Goal: Find specific page/section: Find specific page/section

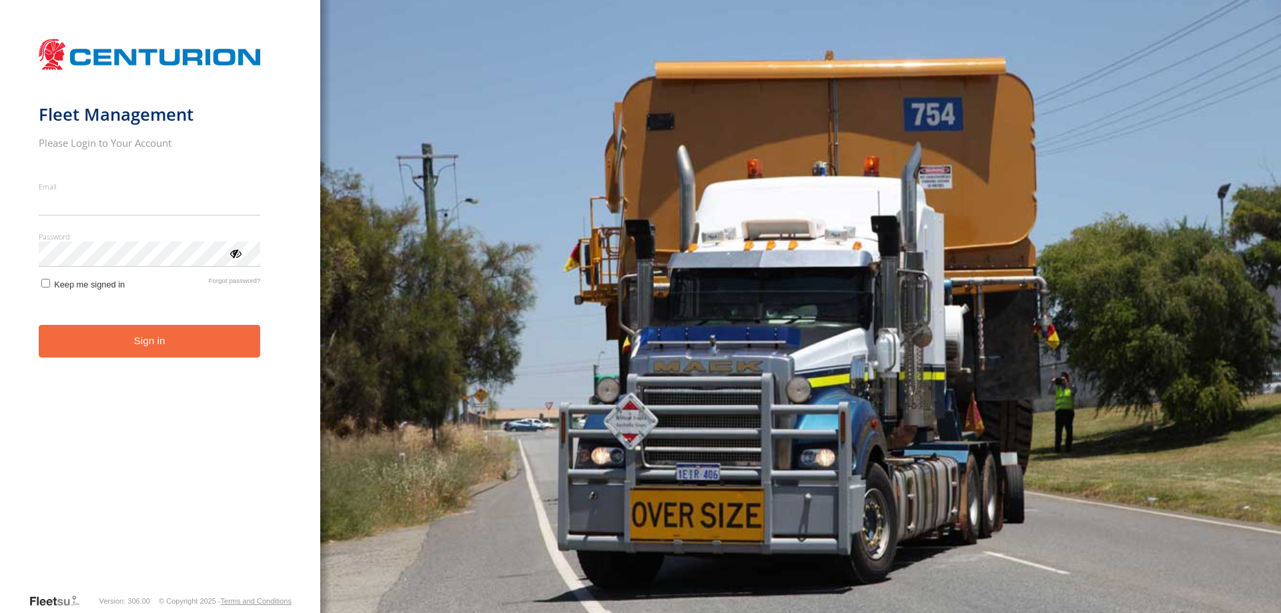
type input "**********"
click at [133, 354] on button "Sign in" at bounding box center [150, 341] width 222 height 33
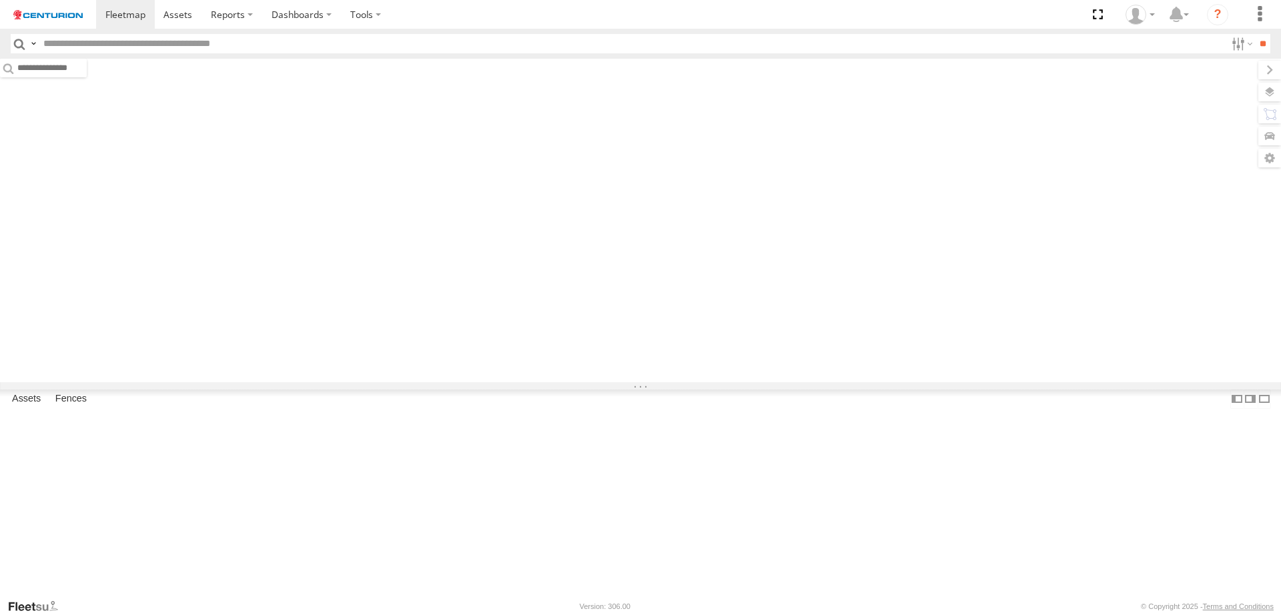
click at [62, 47] on input "text" at bounding box center [631, 43] width 1187 height 19
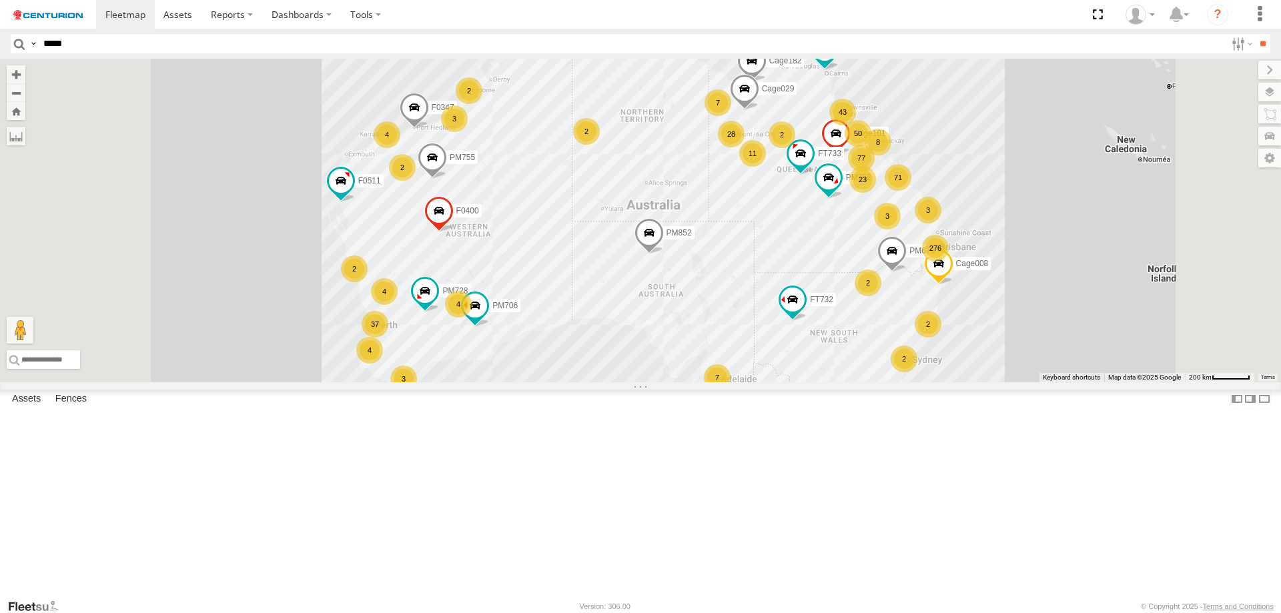
type input "*****"
click at [1255, 34] on input "**" at bounding box center [1262, 43] width 15 height 19
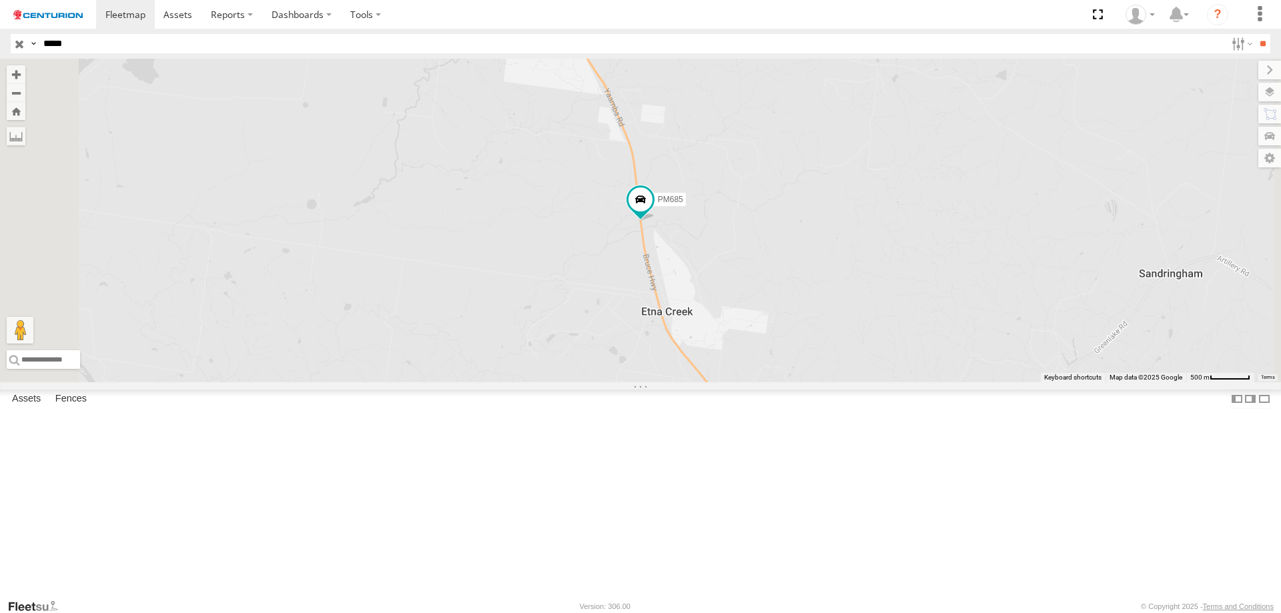
click at [0, 0] on div at bounding box center [0, 0] width 0 height 0
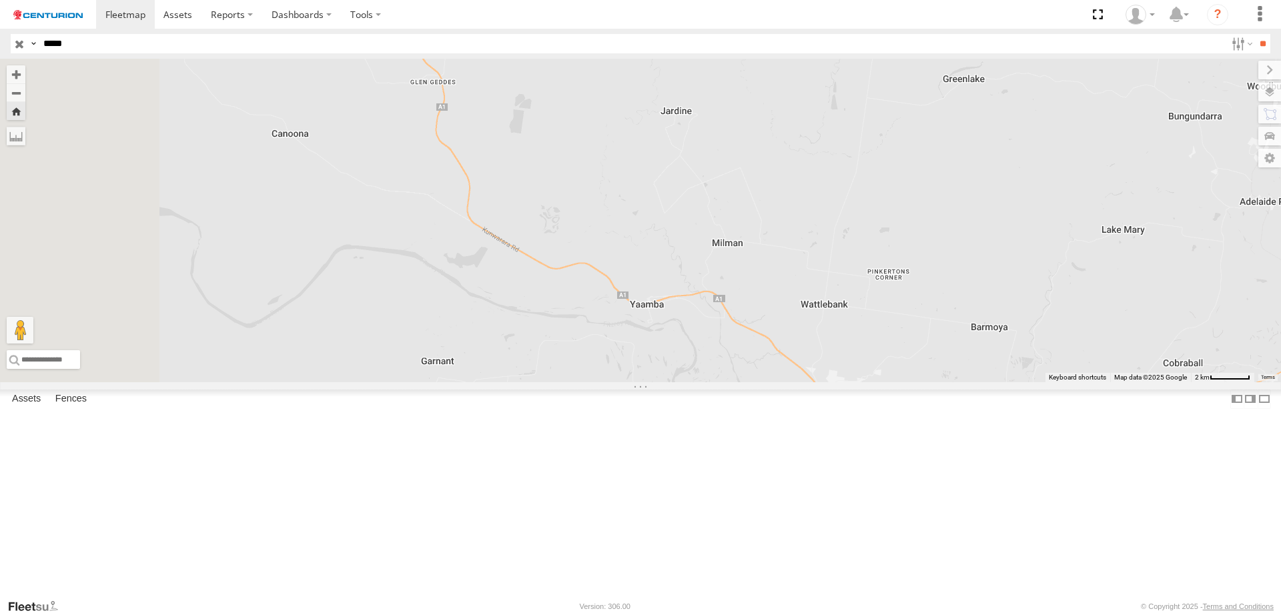
drag, startPoint x: 662, startPoint y: 338, endPoint x: 953, endPoint y: 598, distance: 390.7
click at [953, 382] on div "PM685" at bounding box center [640, 220] width 1281 height 323
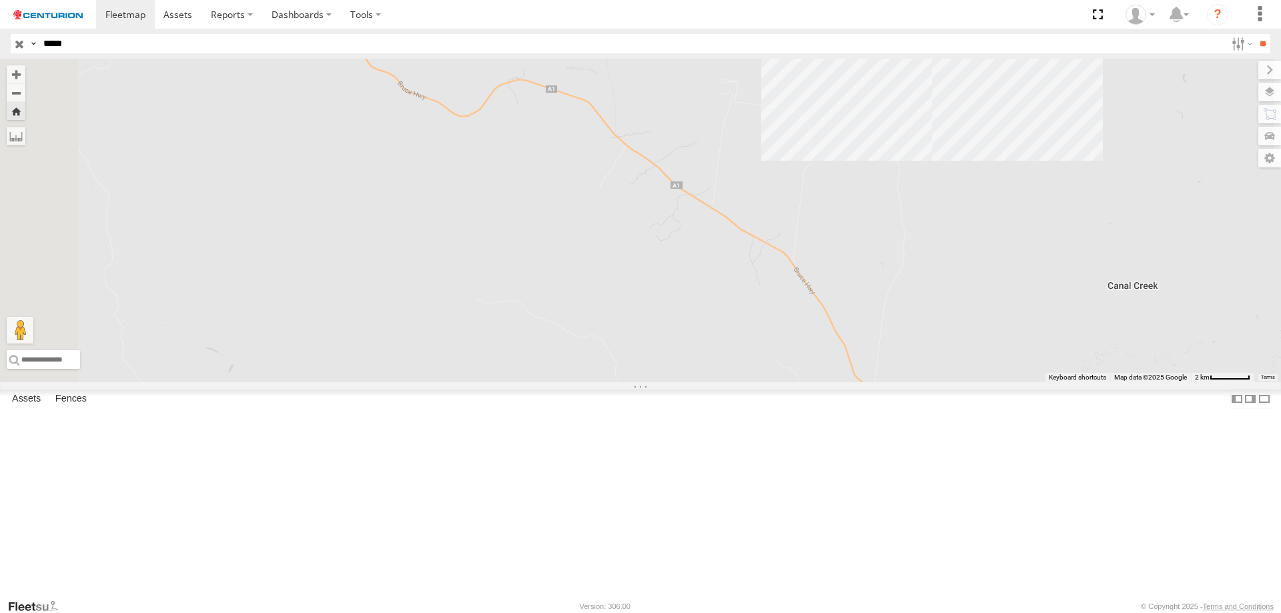
drag, startPoint x: 554, startPoint y: 255, endPoint x: 975, endPoint y: 561, distance: 521.0
click at [975, 382] on div "PM685" at bounding box center [640, 220] width 1281 height 323
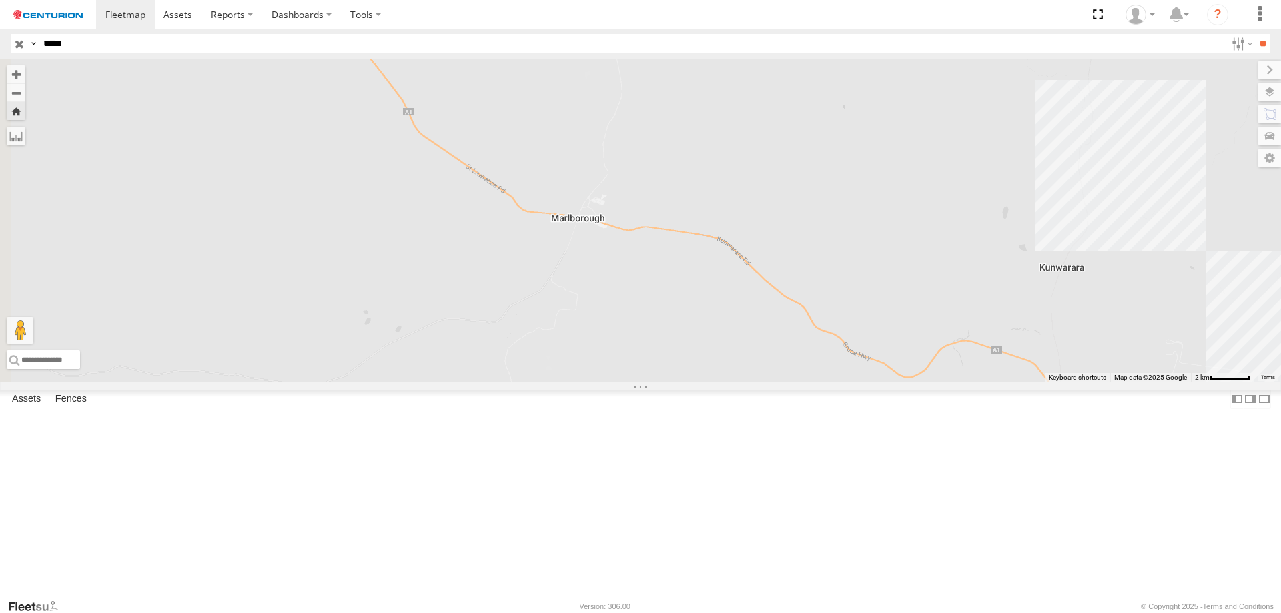
drag, startPoint x: 438, startPoint y: 191, endPoint x: 884, endPoint y: 454, distance: 517.9
click at [884, 382] on div "PM685" at bounding box center [640, 220] width 1281 height 323
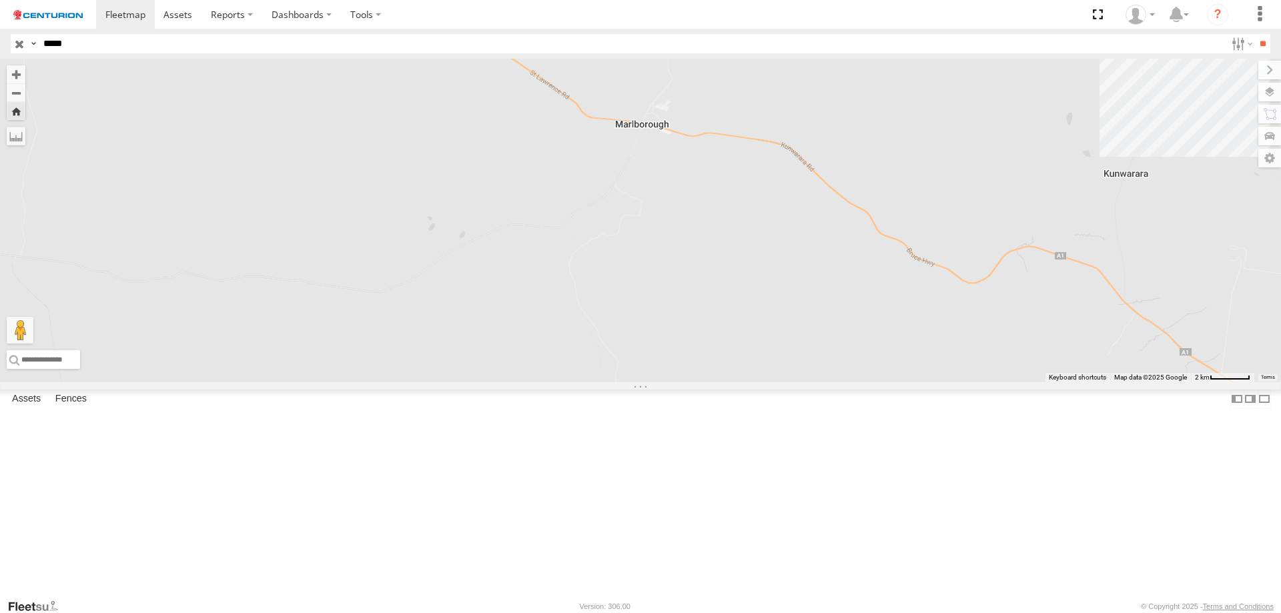
drag, startPoint x: 490, startPoint y: 261, endPoint x: 556, endPoint y: 169, distance: 112.9
click at [556, 169] on div "PM685" at bounding box center [640, 220] width 1281 height 323
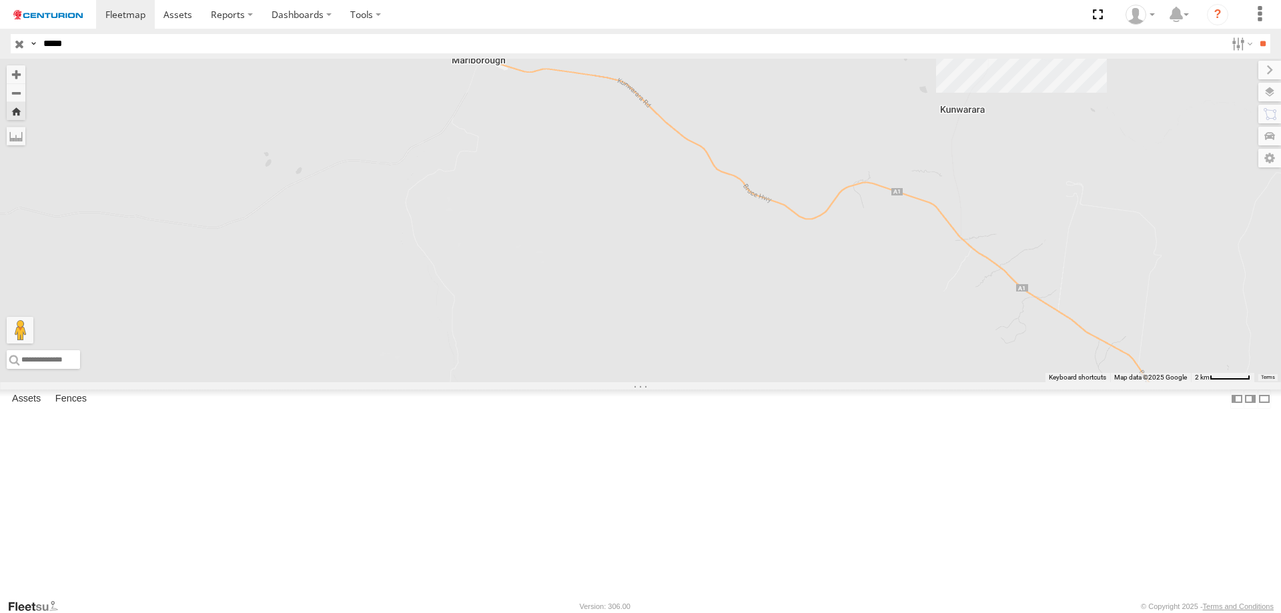
drag, startPoint x: 1006, startPoint y: 456, endPoint x: 691, endPoint y: 338, distance: 336.2
click at [691, 338] on div "PM685" at bounding box center [640, 220] width 1281 height 323
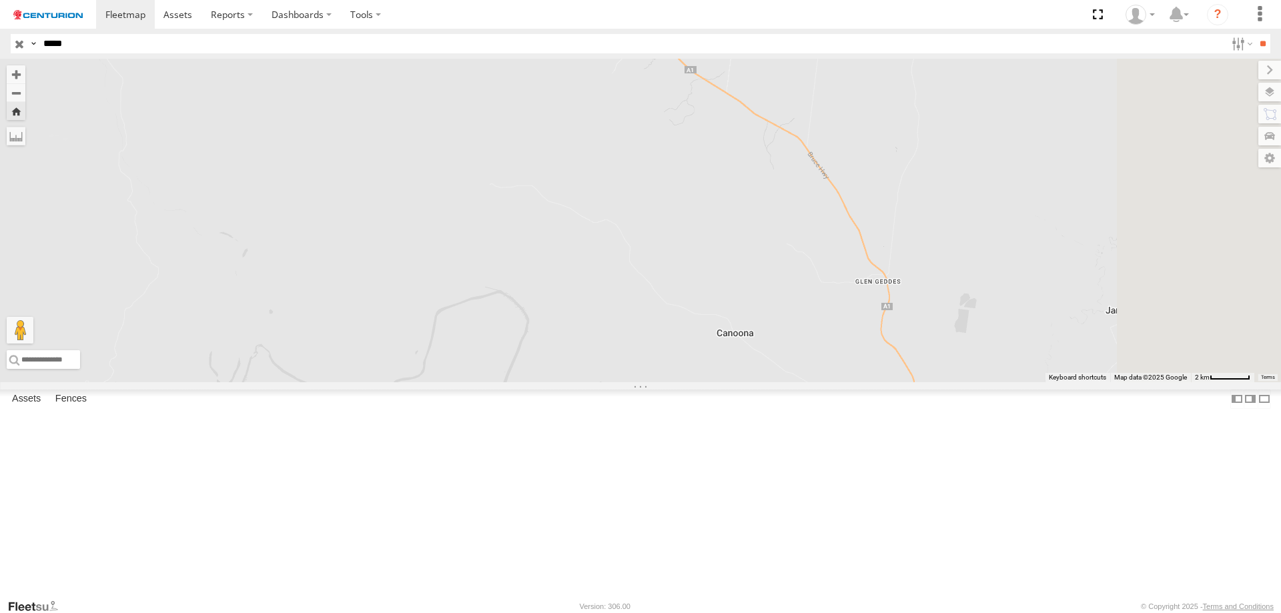
drag, startPoint x: 965, startPoint y: 487, endPoint x: 751, endPoint y: 277, distance: 299.5
click at [751, 277] on div "PM685" at bounding box center [640, 220] width 1281 height 323
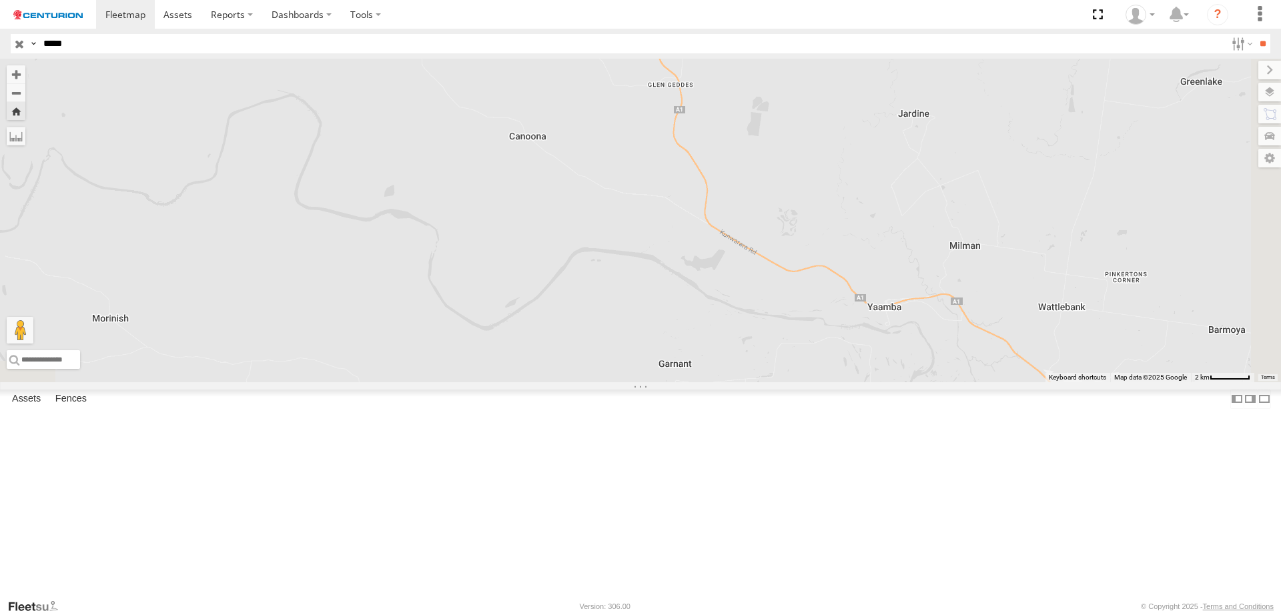
drag, startPoint x: 855, startPoint y: 414, endPoint x: 724, endPoint y: 276, distance: 190.1
click at [726, 273] on div "PM685" at bounding box center [640, 220] width 1281 height 323
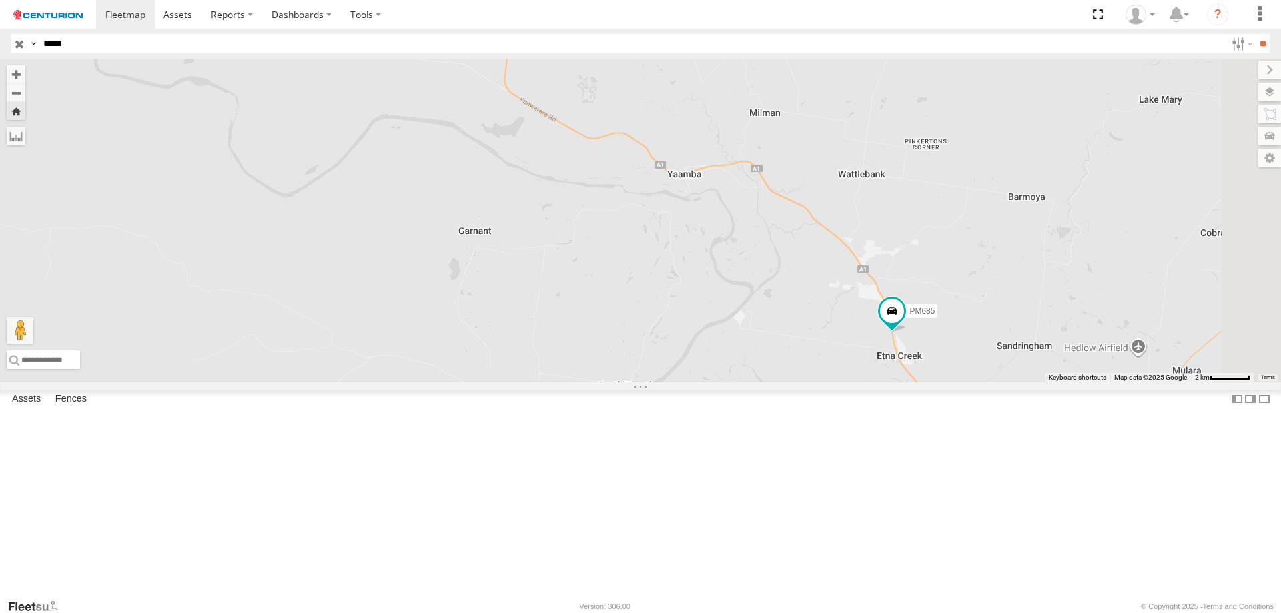
drag, startPoint x: 915, startPoint y: 422, endPoint x: 732, endPoint y: 309, distance: 214.7
click at [732, 309] on div "PM685" at bounding box center [640, 220] width 1281 height 323
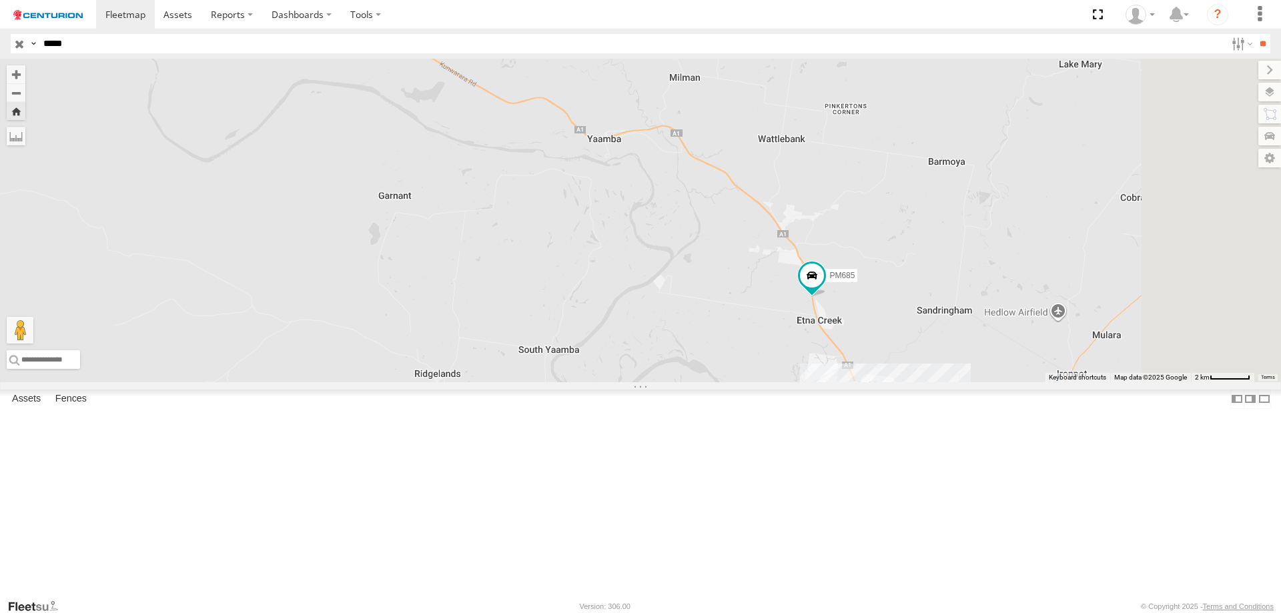
click at [0, 0] on span at bounding box center [0, 0] width 0 height 0
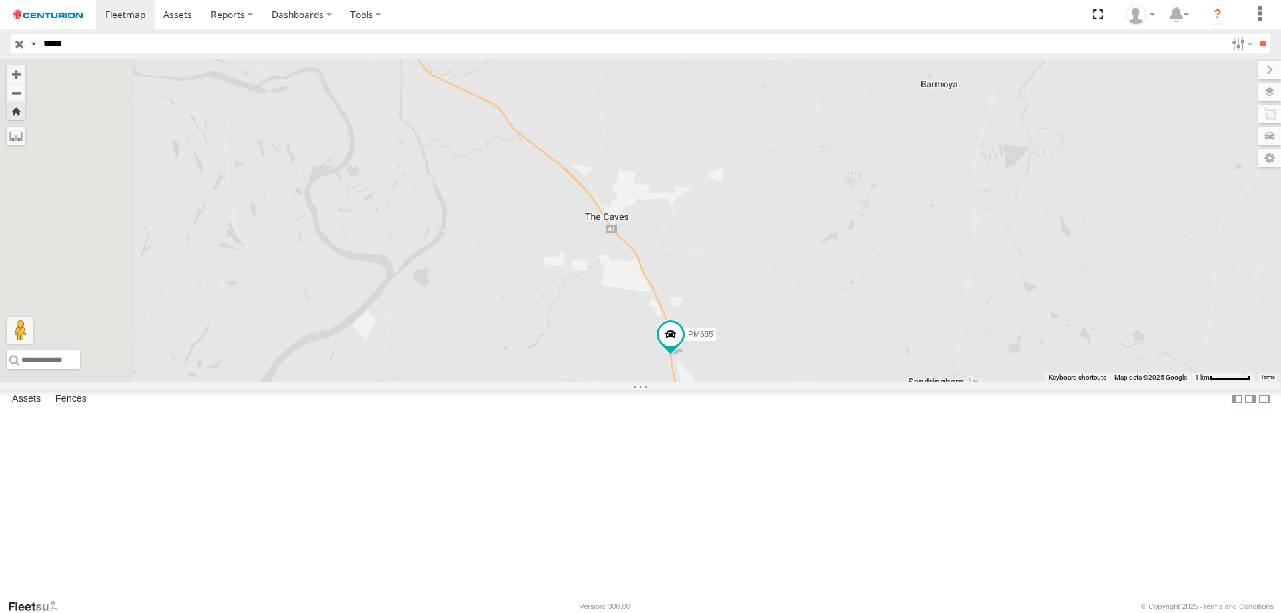
drag, startPoint x: 478, startPoint y: 208, endPoint x: 684, endPoint y: 321, distance: 234.3
click at [684, 321] on div "PM685" at bounding box center [640, 220] width 1281 height 323
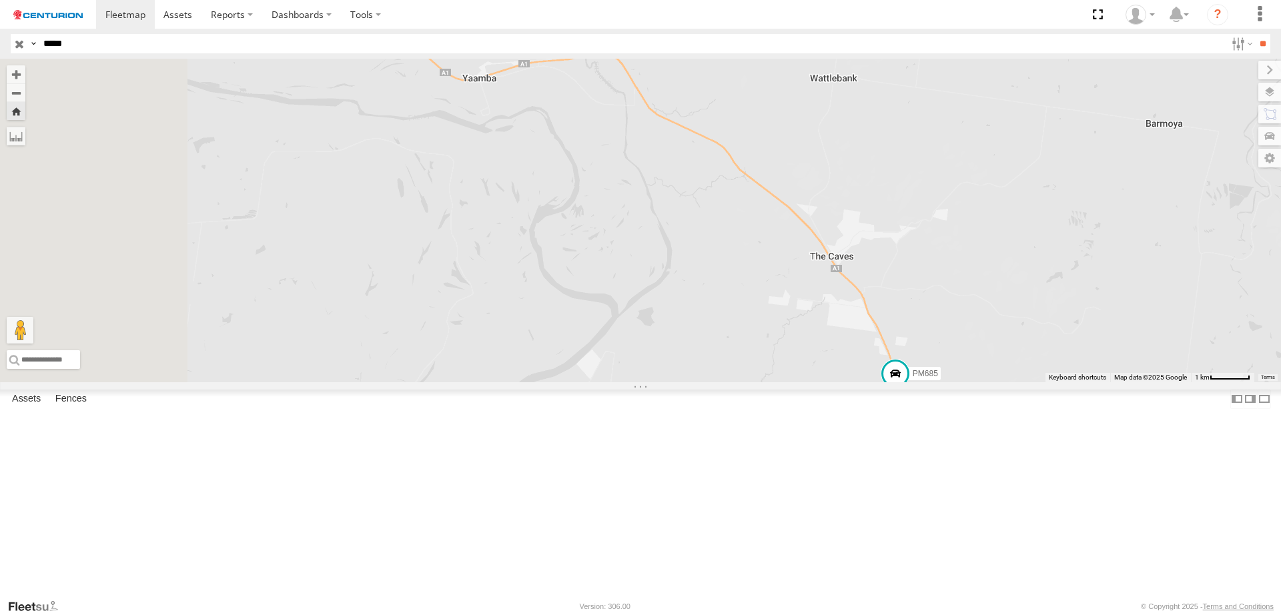
drag, startPoint x: 436, startPoint y: 243, endPoint x: 662, endPoint y: 282, distance: 229.5
click at [662, 282] on div "PM685" at bounding box center [640, 220] width 1281 height 323
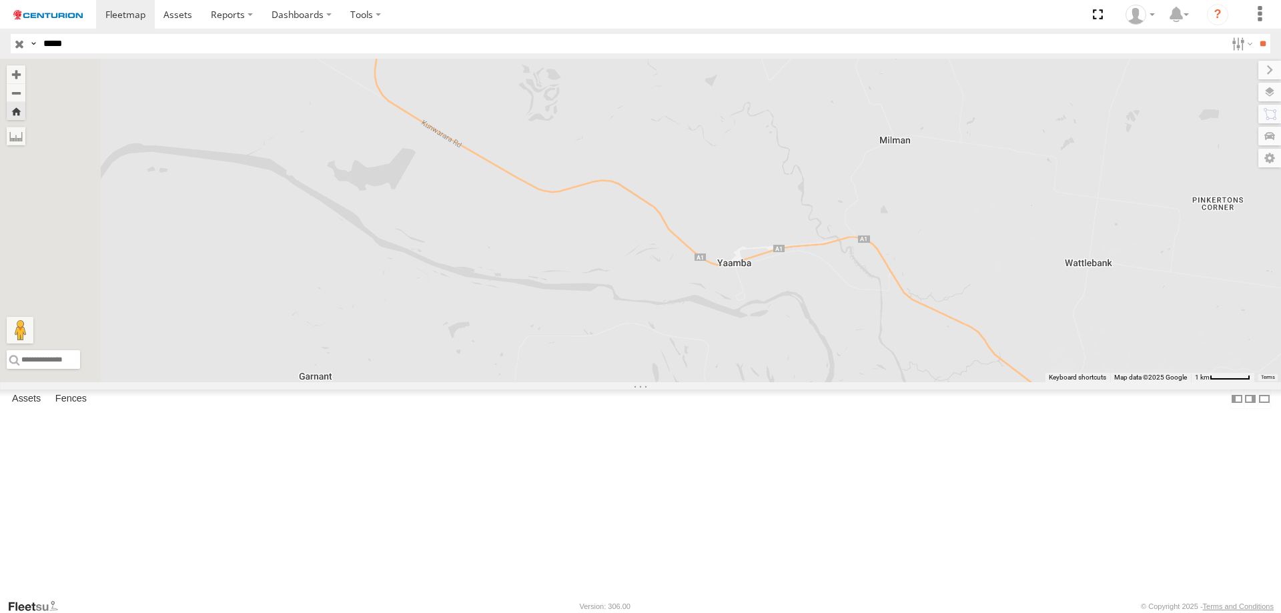
drag, startPoint x: 446, startPoint y: 199, endPoint x: 699, endPoint y: 384, distance: 313.7
click at [704, 382] on div "PM685" at bounding box center [640, 220] width 1281 height 323
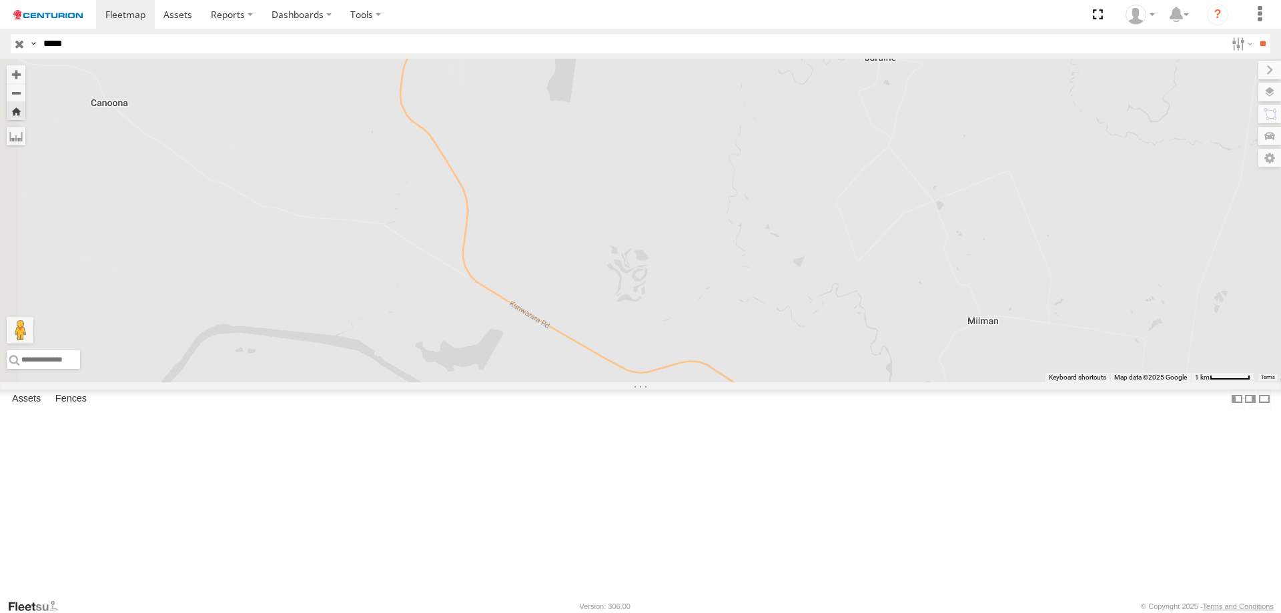
drag, startPoint x: 455, startPoint y: 195, endPoint x: 532, endPoint y: 369, distance: 190.2
click at [532, 369] on div "PM685" at bounding box center [640, 220] width 1281 height 323
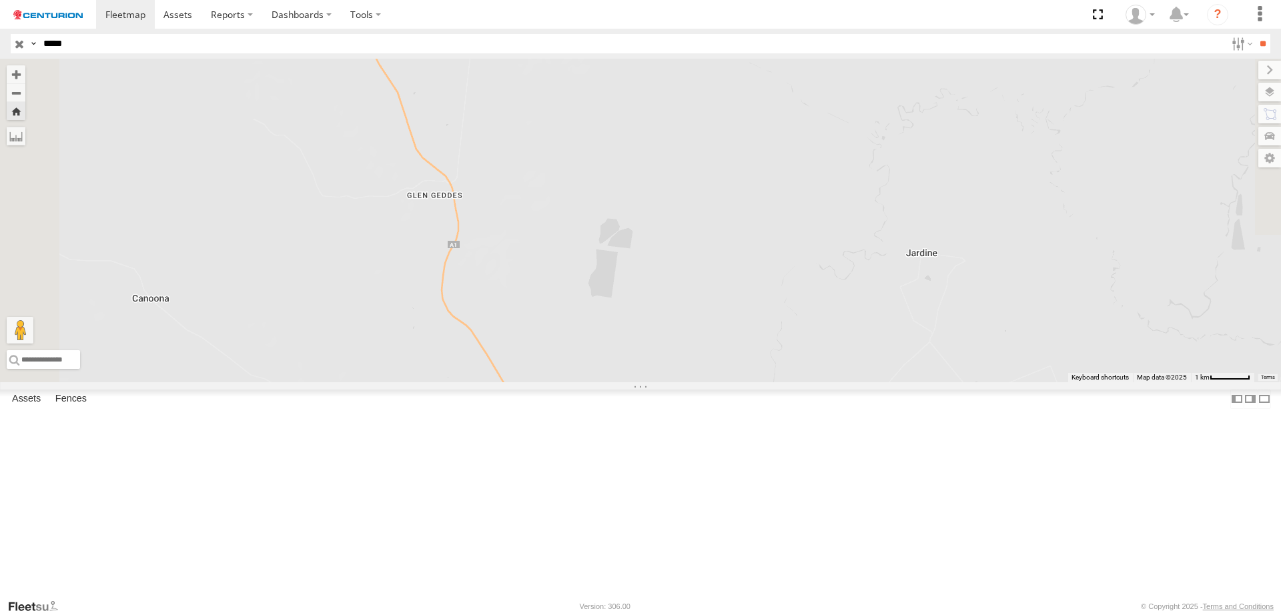
drag, startPoint x: 496, startPoint y: 205, endPoint x: 552, endPoint y: 412, distance: 214.4
click at [552, 382] on div "PM685" at bounding box center [640, 220] width 1281 height 323
drag, startPoint x: 453, startPoint y: 163, endPoint x: 649, endPoint y: 402, distance: 309.0
click at [649, 382] on div "PM685" at bounding box center [640, 220] width 1281 height 323
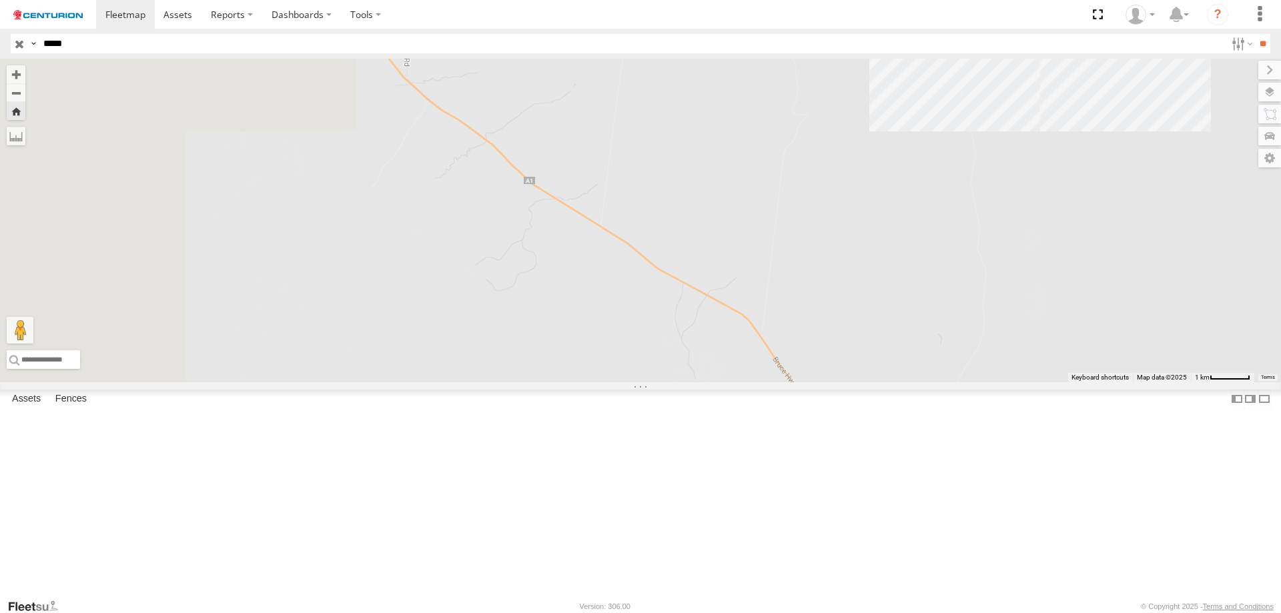
drag, startPoint x: 427, startPoint y: 194, endPoint x: 690, endPoint y: 348, distance: 304.3
click at [690, 348] on div "PM685" at bounding box center [640, 220] width 1281 height 323
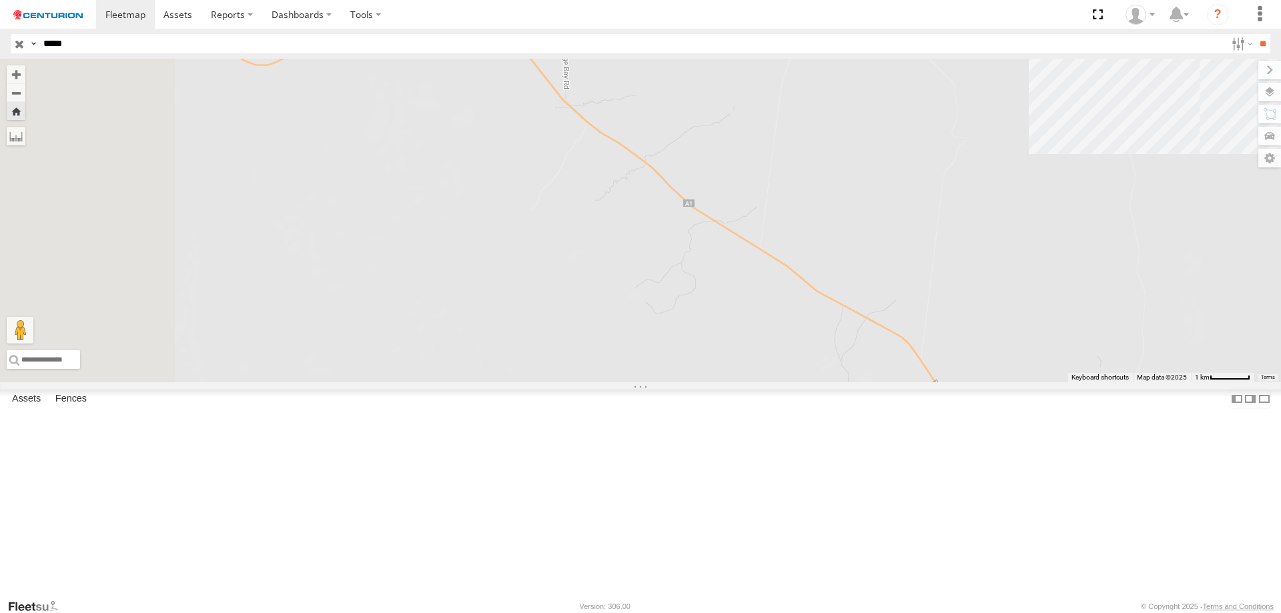
drag, startPoint x: 506, startPoint y: 299, endPoint x: 685, endPoint y: 294, distance: 178.8
click at [661, 293] on div "PM685" at bounding box center [640, 220] width 1281 height 323
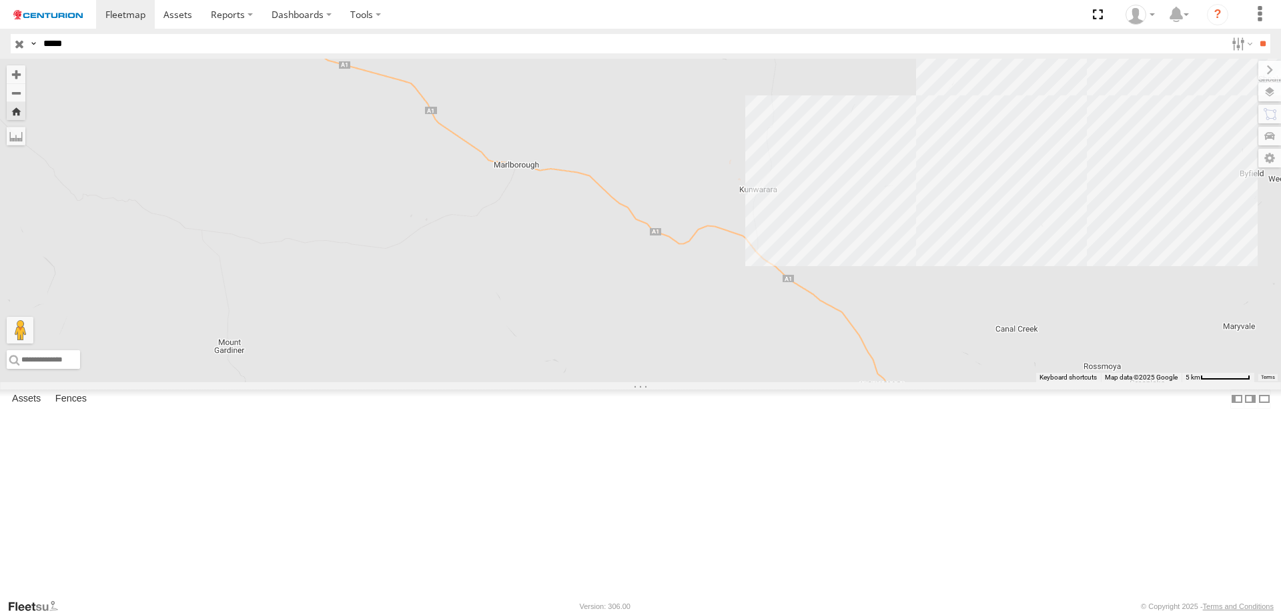
drag, startPoint x: 435, startPoint y: 253, endPoint x: 646, endPoint y: 341, distance: 229.0
click at [646, 341] on div "PM685" at bounding box center [640, 220] width 1281 height 323
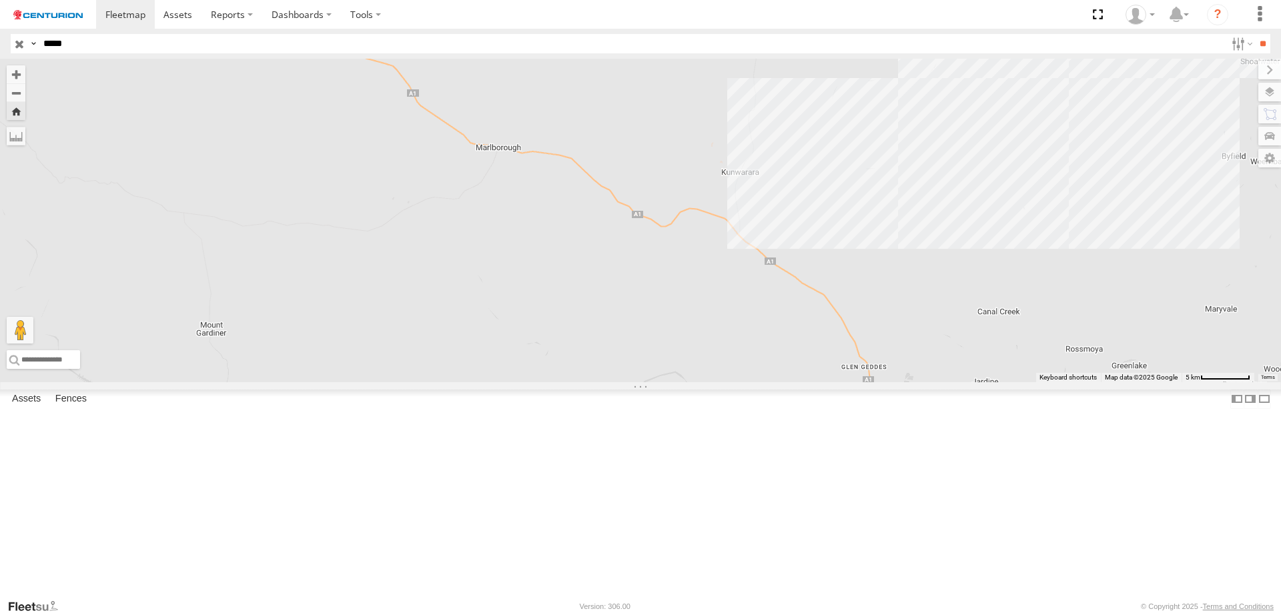
drag, startPoint x: 746, startPoint y: 402, endPoint x: 720, endPoint y: 371, distance: 40.2
click at [720, 372] on div "PM685" at bounding box center [640, 220] width 1281 height 323
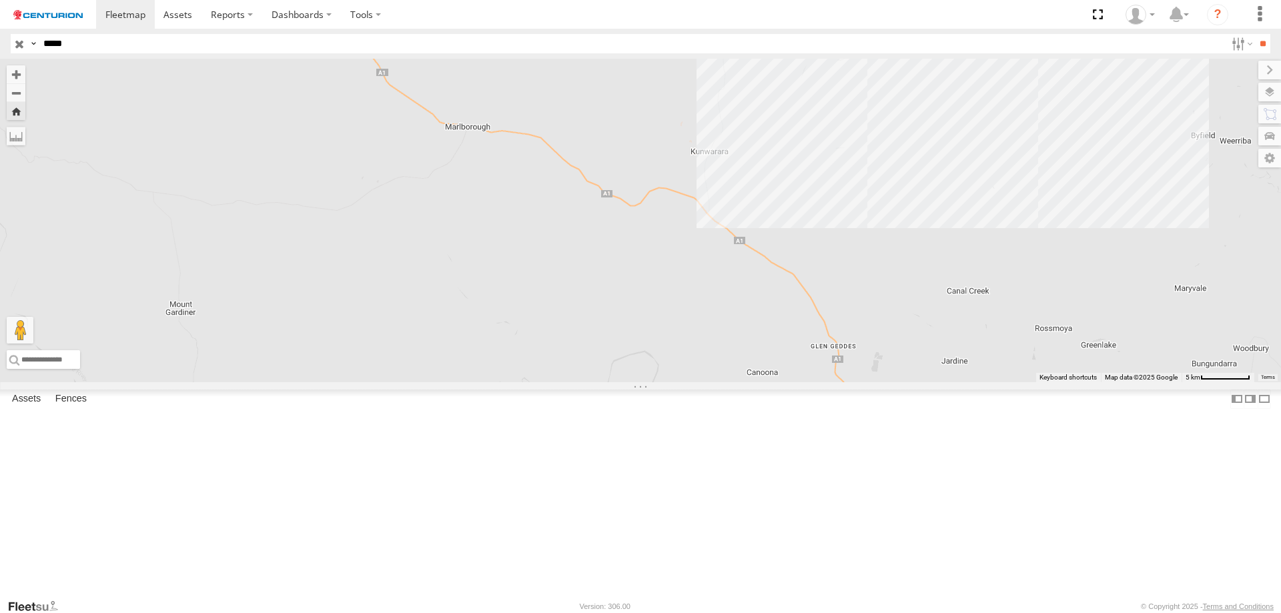
drag, startPoint x: 716, startPoint y: 334, endPoint x: 686, endPoint y: 358, distance: 38.0
click at [686, 357] on div "PM685" at bounding box center [640, 220] width 1281 height 323
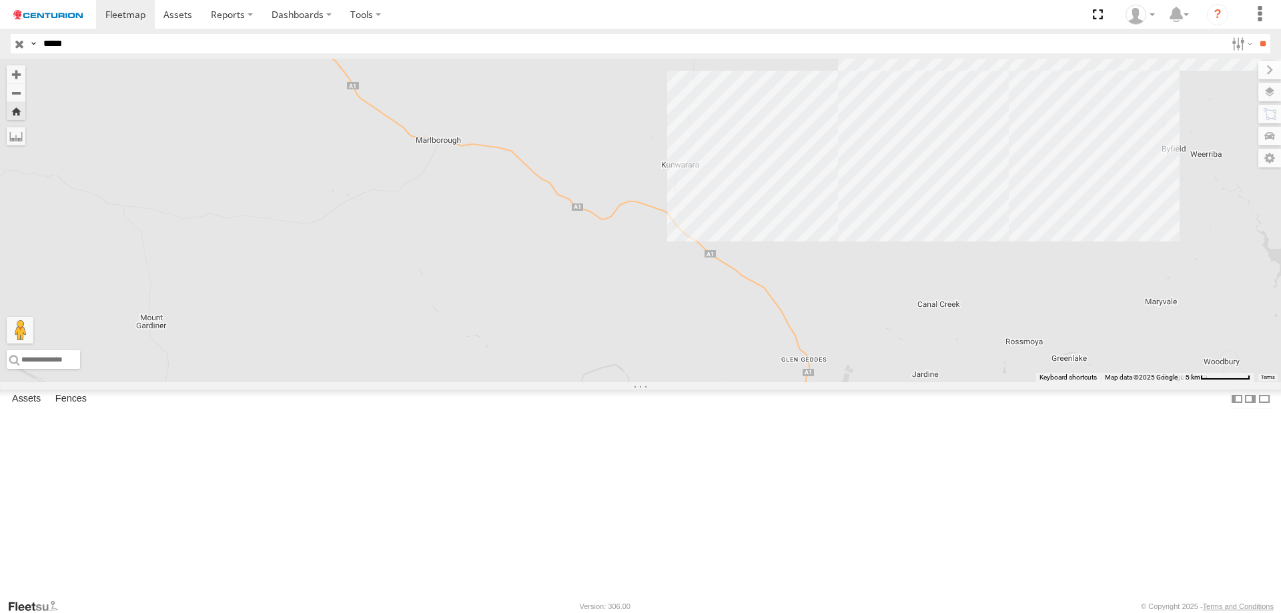
drag, startPoint x: 799, startPoint y: 455, endPoint x: 790, endPoint y: 434, distance: 22.4
click at [791, 382] on div "PM685" at bounding box center [640, 220] width 1281 height 323
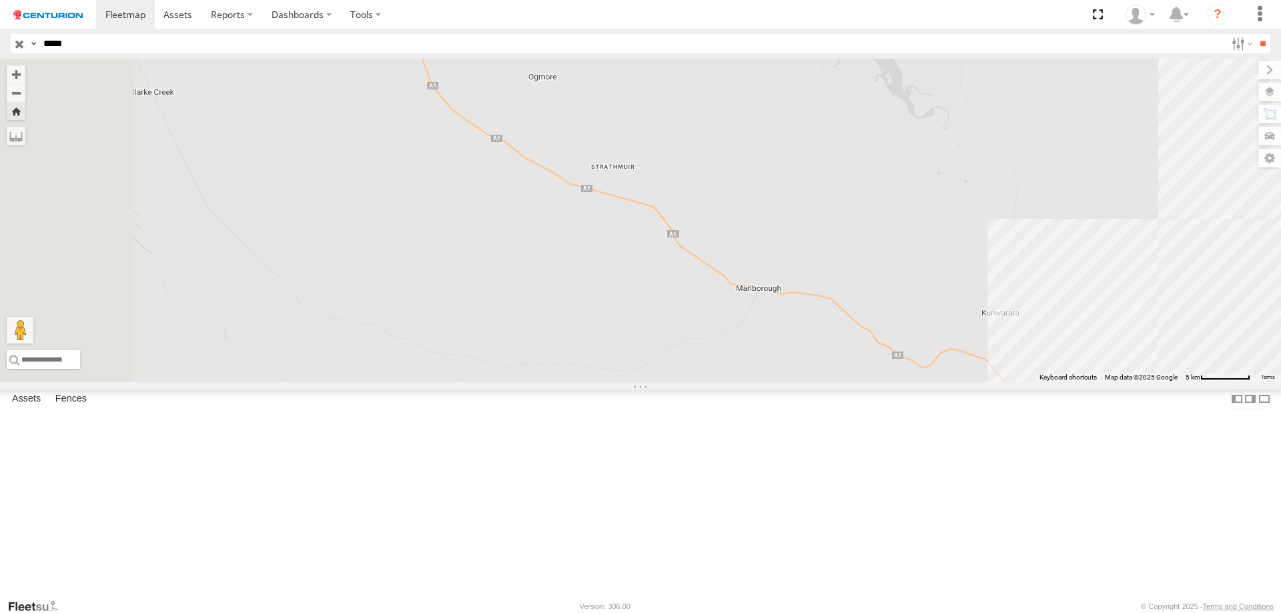
drag, startPoint x: 458, startPoint y: 265, endPoint x: 768, endPoint y: 424, distance: 347.8
click at [771, 382] on div "PM685" at bounding box center [640, 220] width 1281 height 323
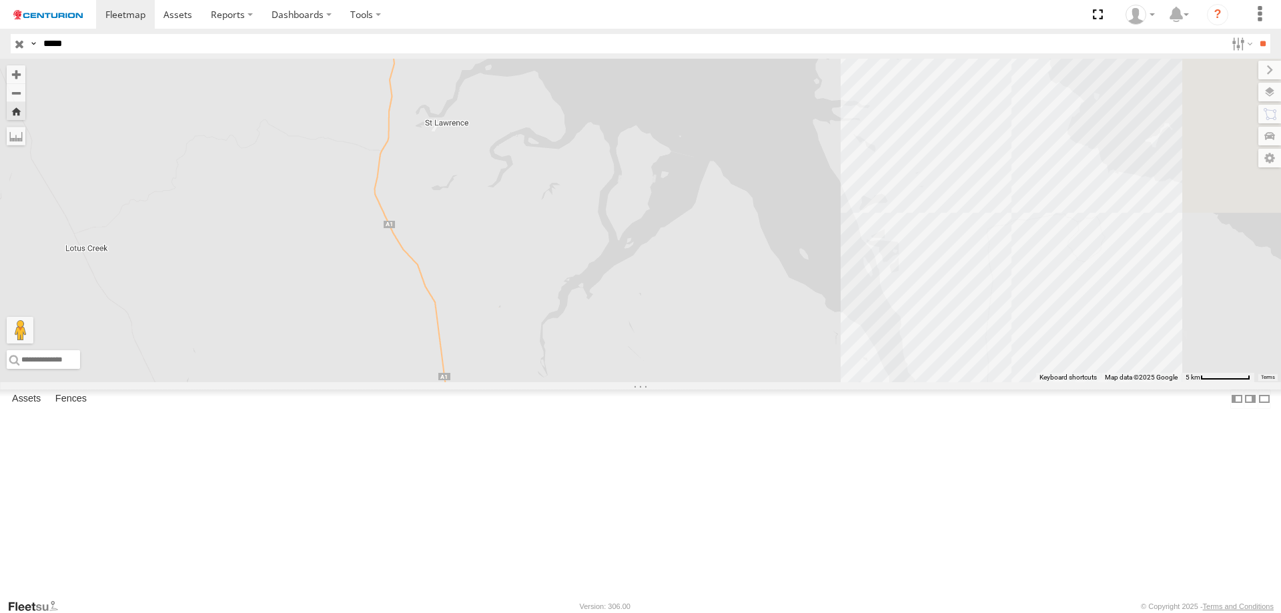
drag, startPoint x: 512, startPoint y: 213, endPoint x: 598, endPoint y: 599, distance: 395.0
click at [598, 599] on body at bounding box center [640, 306] width 1281 height 613
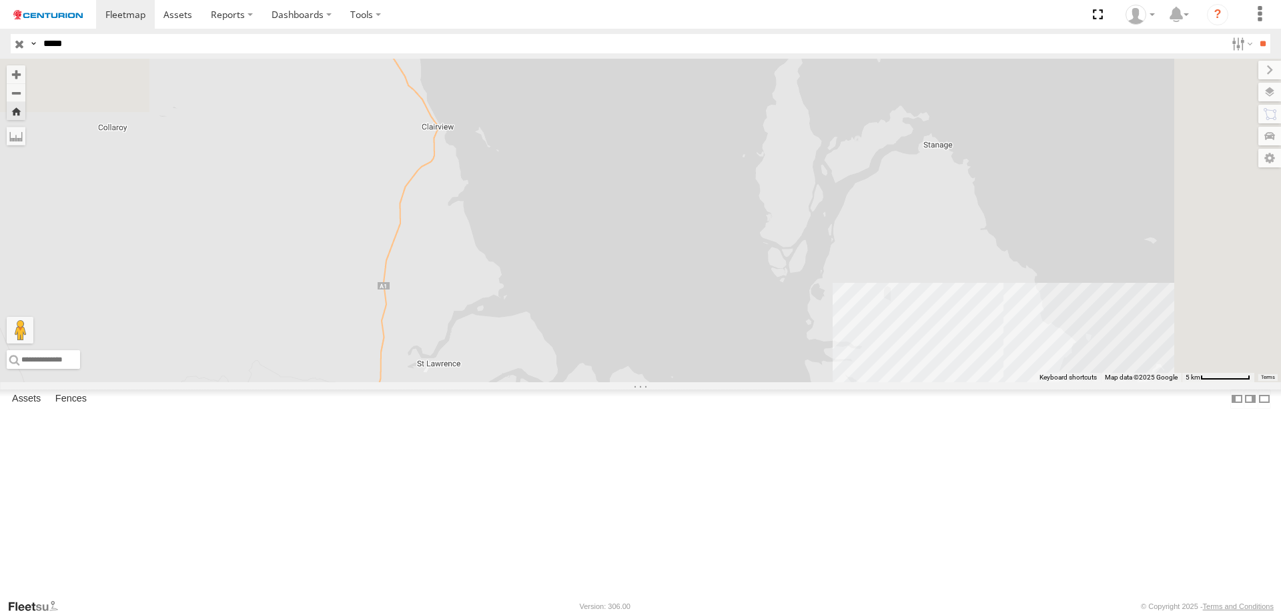
drag, startPoint x: 509, startPoint y: 228, endPoint x: 500, endPoint y: 458, distance: 229.6
click at [500, 382] on div "PM685" at bounding box center [640, 220] width 1281 height 323
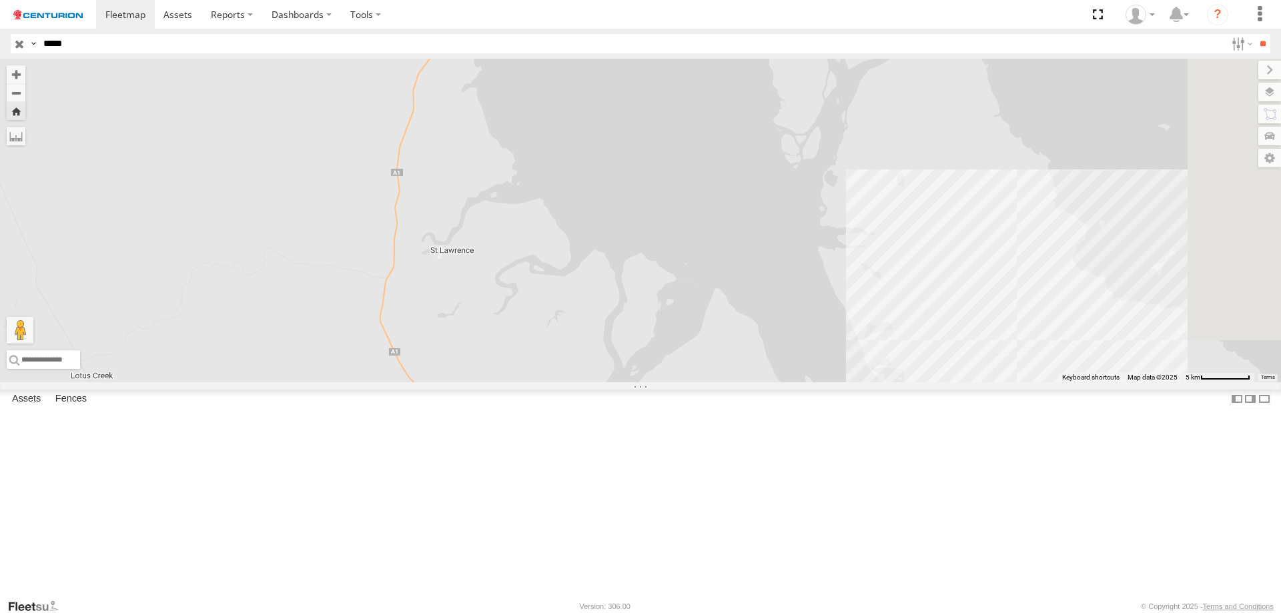
drag, startPoint x: 500, startPoint y: 458, endPoint x: 511, endPoint y: 329, distance: 129.2
click at [511, 329] on div "PM685" at bounding box center [640, 220] width 1281 height 323
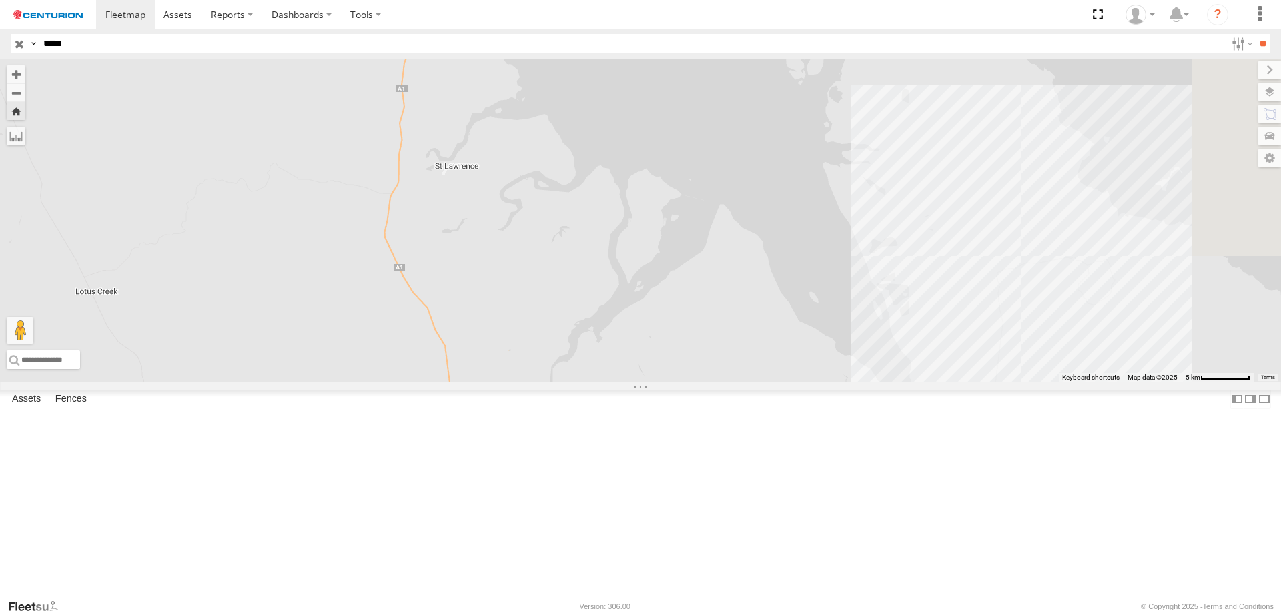
drag, startPoint x: 512, startPoint y: 466, endPoint x: 519, endPoint y: 292, distance: 174.2
click at [520, 295] on div "PM685" at bounding box center [640, 220] width 1281 height 323
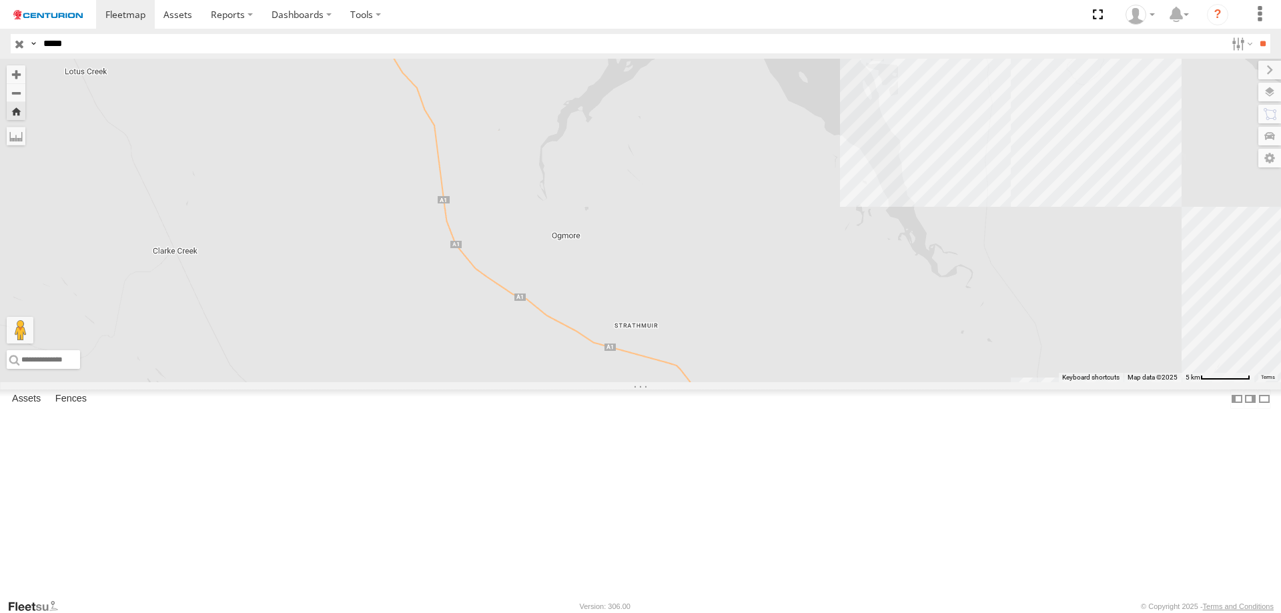
drag, startPoint x: 618, startPoint y: 470, endPoint x: 560, endPoint y: 392, distance: 96.7
click at [562, 382] on div "PM685" at bounding box center [640, 220] width 1281 height 323
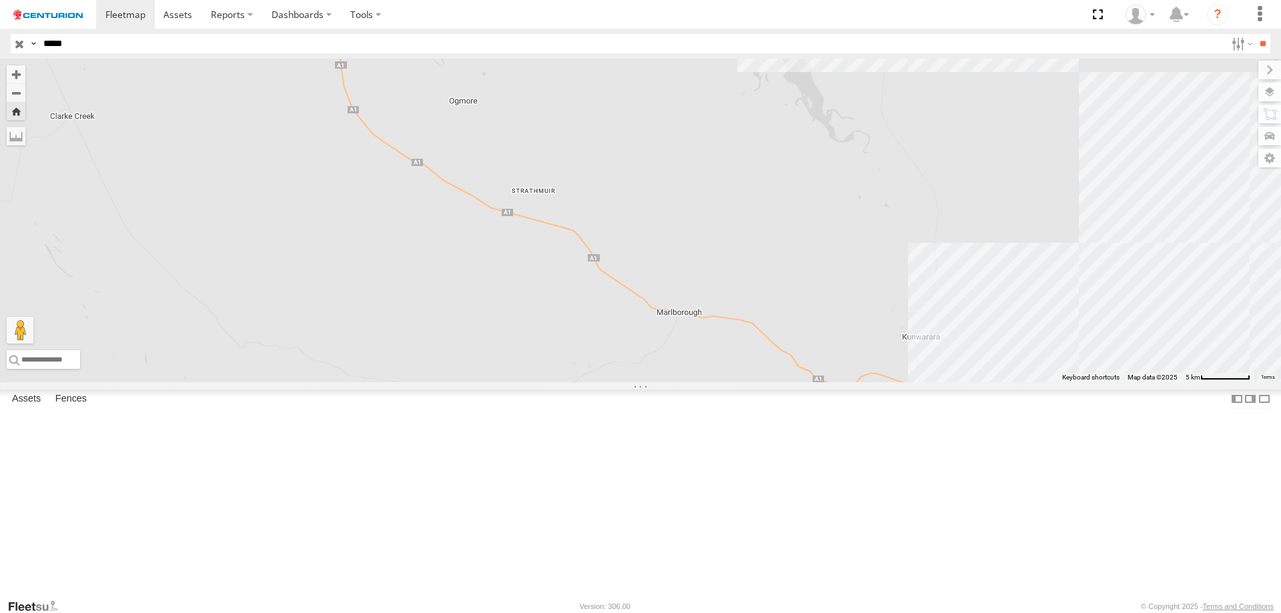
drag, startPoint x: 744, startPoint y: 460, endPoint x: 672, endPoint y: 393, distance: 99.1
click at [674, 382] on div "PM685" at bounding box center [640, 220] width 1281 height 323
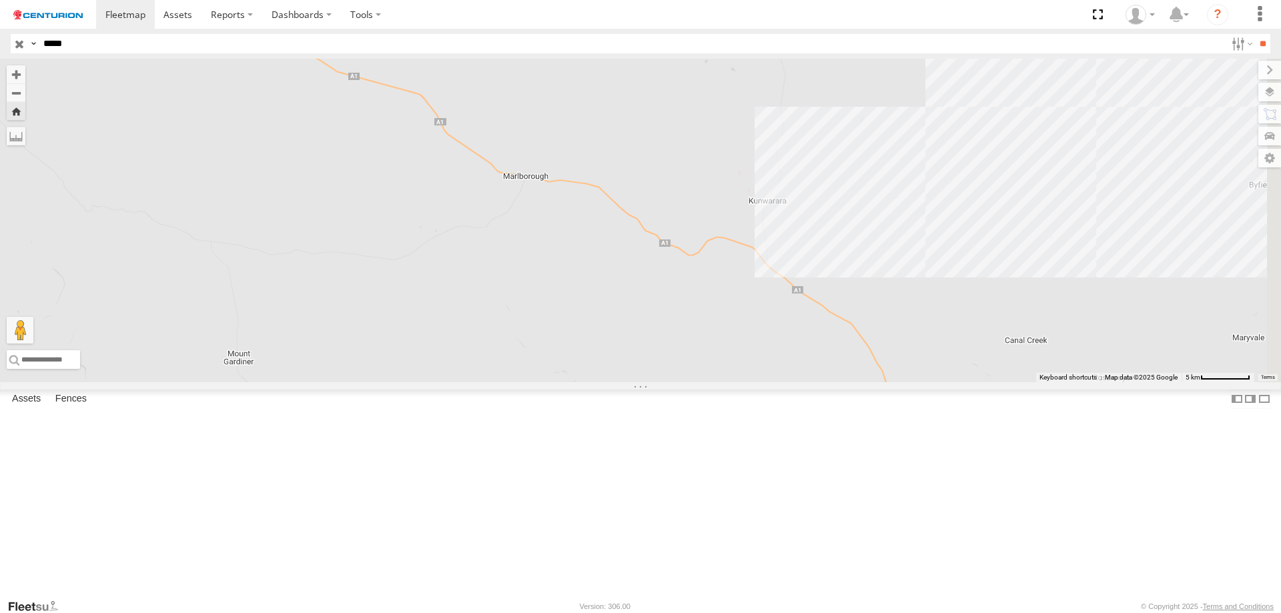
drag, startPoint x: 901, startPoint y: 484, endPoint x: 971, endPoint y: 516, distance: 77.0
click at [971, 382] on div "PM685" at bounding box center [640, 220] width 1281 height 323
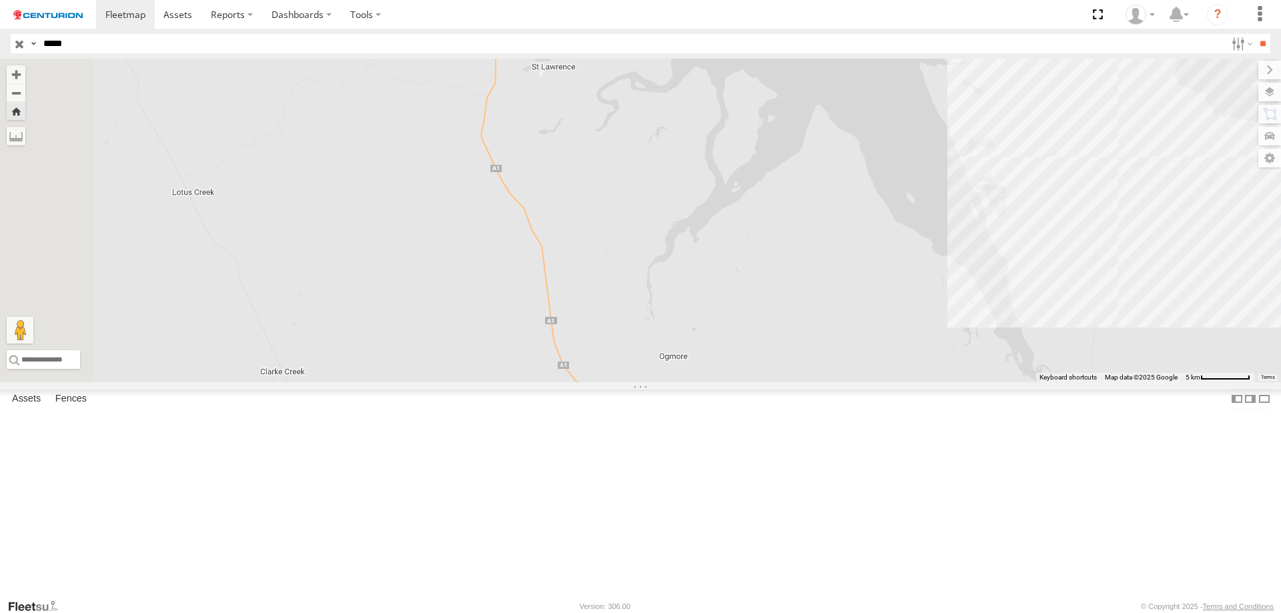
drag, startPoint x: 496, startPoint y: 308, endPoint x: 657, endPoint y: 572, distance: 309.5
click at [657, 382] on div "PM685" at bounding box center [640, 220] width 1281 height 323
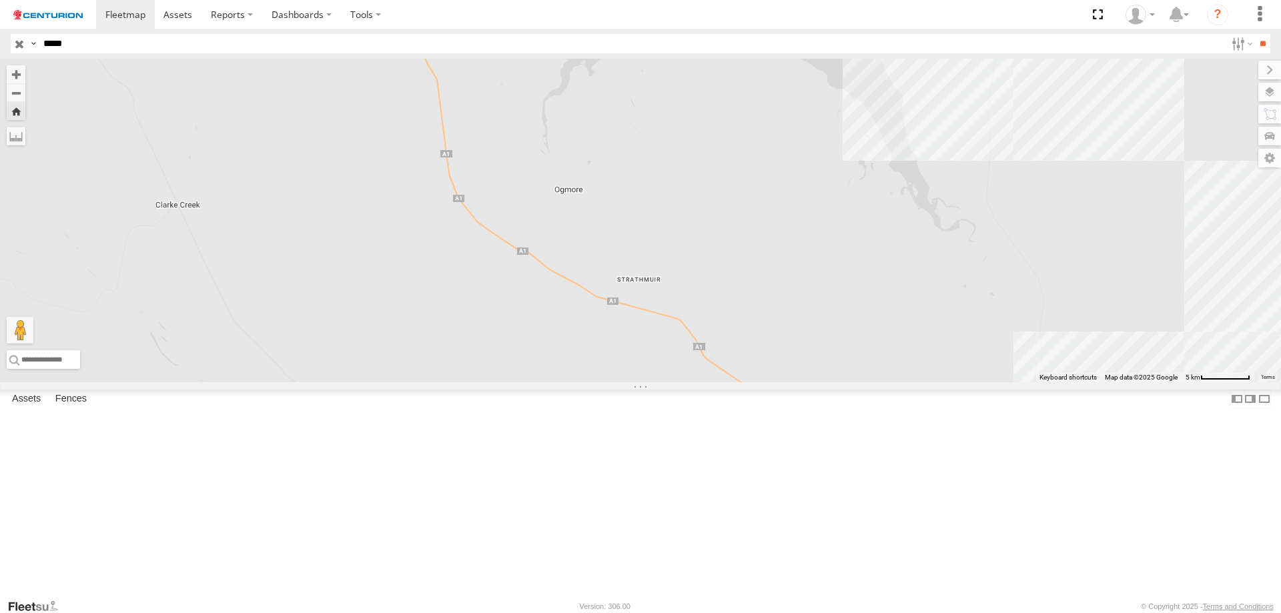
drag, startPoint x: 679, startPoint y: 506, endPoint x: 560, endPoint y: 328, distance: 213.5
click at [576, 345] on div "PM685" at bounding box center [640, 220] width 1281 height 323
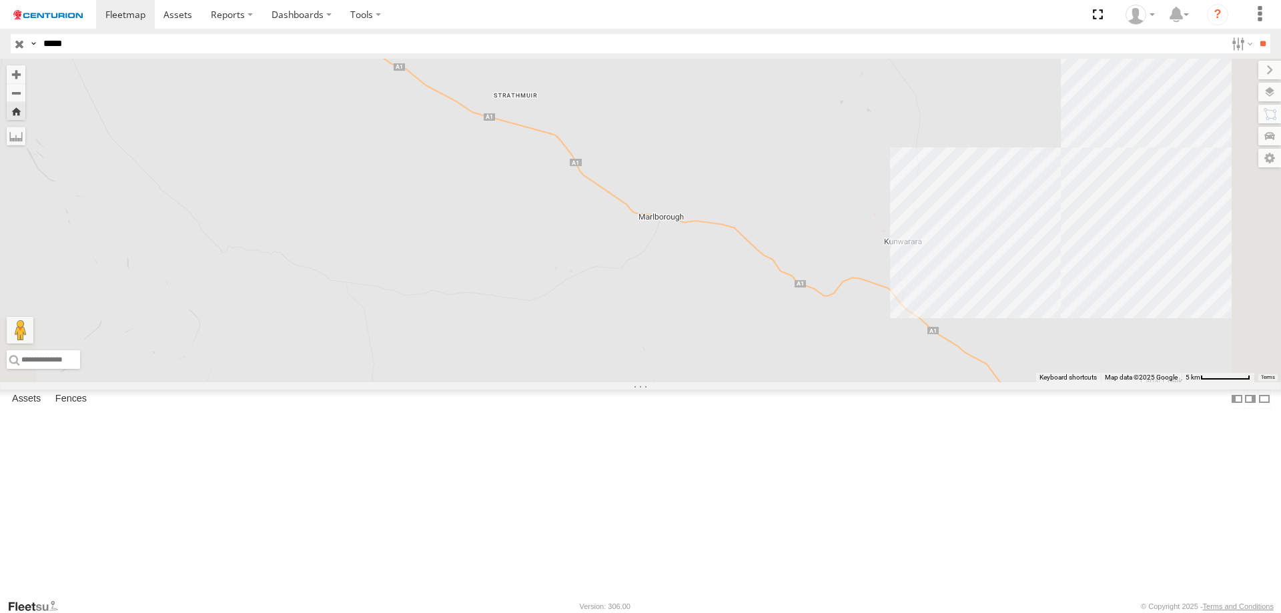
drag, startPoint x: 726, startPoint y: 464, endPoint x: 654, endPoint y: 354, distance: 131.3
click at [664, 365] on div "PM685" at bounding box center [640, 220] width 1281 height 323
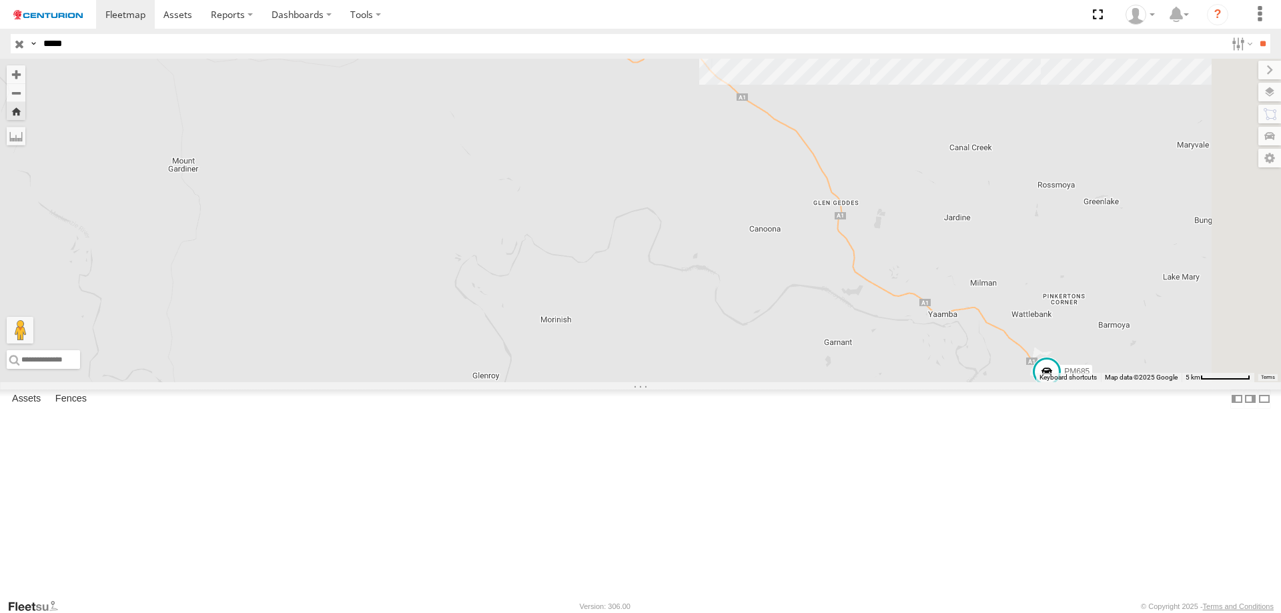
drag, startPoint x: 756, startPoint y: 418, endPoint x: 680, endPoint y: 357, distance: 97.7
click at [681, 357] on div "PM685" at bounding box center [640, 220] width 1281 height 323
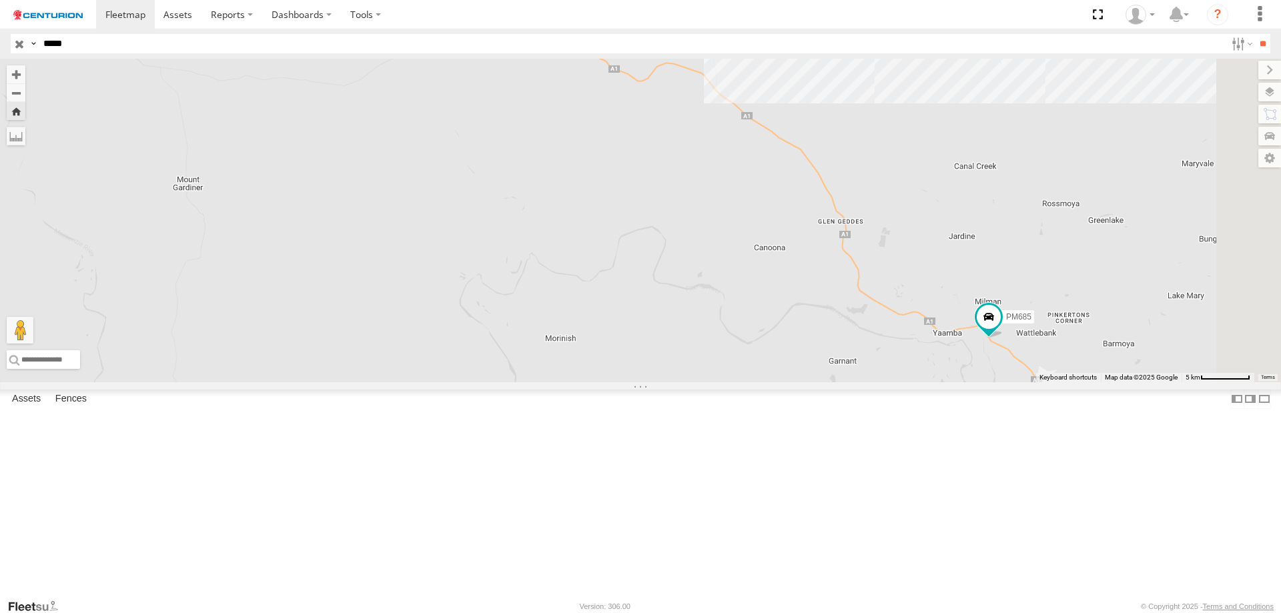
drag, startPoint x: 649, startPoint y: 312, endPoint x: 678, endPoint y: 351, distance: 48.2
click at [676, 350] on div "PM685" at bounding box center [640, 220] width 1281 height 323
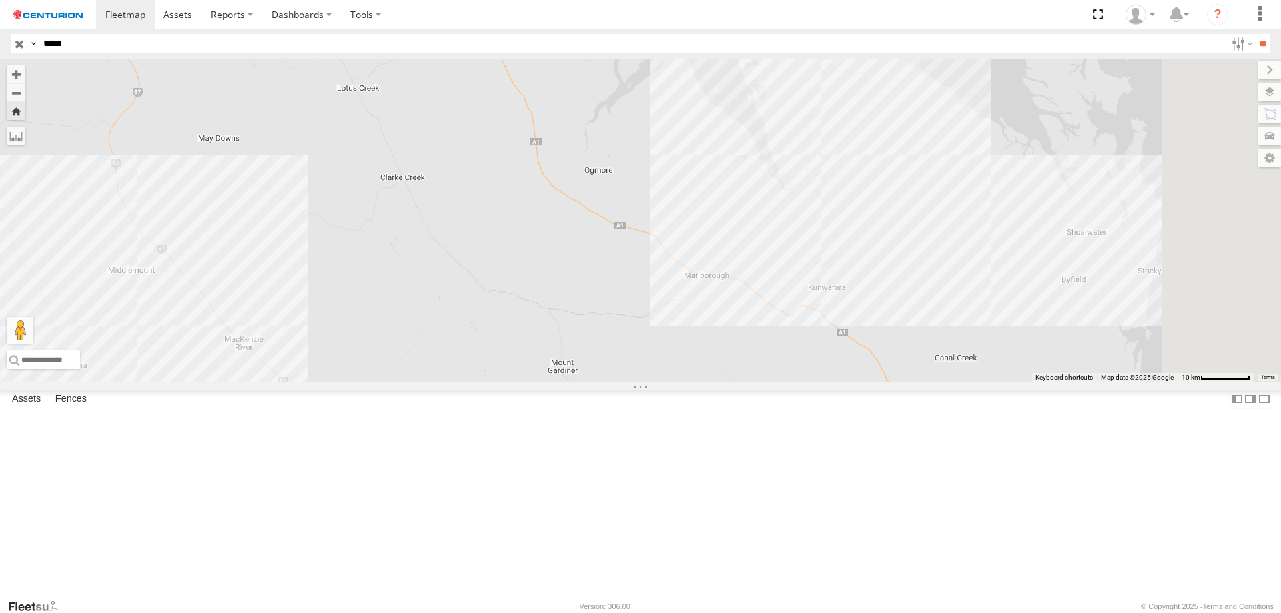
drag, startPoint x: 776, startPoint y: 340, endPoint x: 806, endPoint y: 428, distance: 93.7
click at [806, 382] on div "PM685" at bounding box center [640, 220] width 1281 height 323
